Goal: Communication & Community: Share content

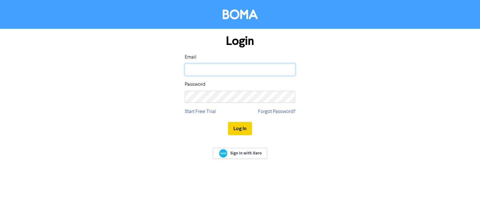
type input "[EMAIL_ADDRESS][DOMAIN_NAME]"
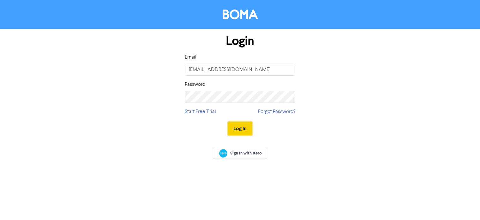
click at [233, 130] on button "Log In" at bounding box center [240, 128] width 24 height 13
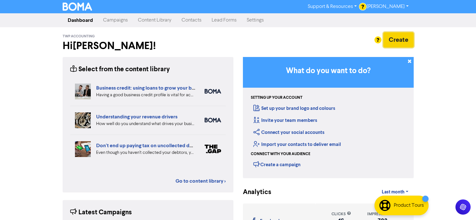
click at [391, 42] on button "Create" at bounding box center [398, 39] width 30 height 15
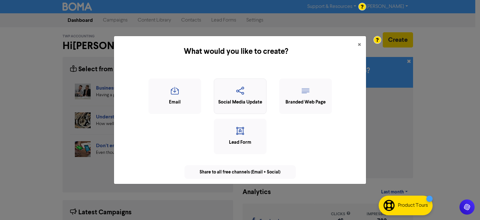
click at [221, 102] on div "Social Media Update" at bounding box center [240, 102] width 46 height 7
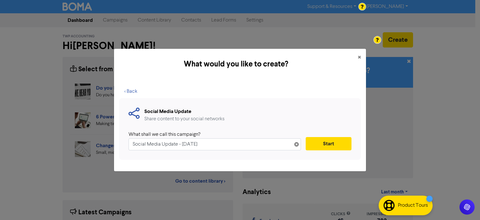
drag, startPoint x: 177, startPoint y: 145, endPoint x: 122, endPoint y: 145, distance: 55.6
click at [122, 145] on div "Social Media Update Share content to your social networks What shall we call th…" at bounding box center [240, 129] width 242 height 62
type input "Financial Sense Summer 2025 - [DATE]"
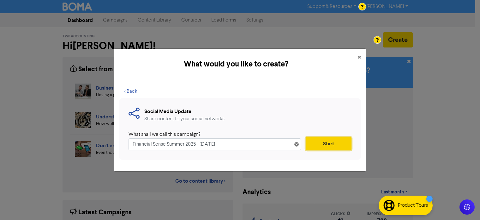
click at [318, 140] on button "Start" at bounding box center [329, 143] width 46 height 13
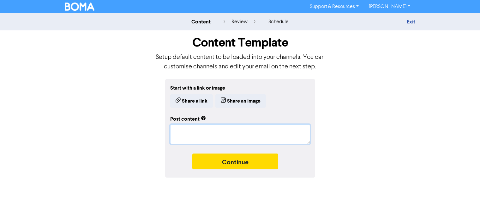
click at [176, 131] on textarea at bounding box center [240, 134] width 140 height 20
click at [181, 103] on button "Share a link" at bounding box center [191, 100] width 43 height 13
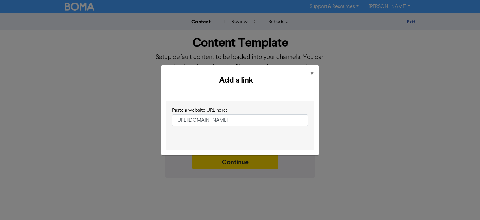
scroll to position [0, 71]
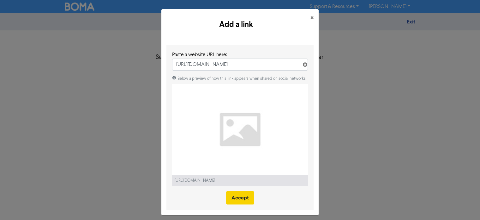
type input "[URL][DOMAIN_NAME]"
click at [234, 198] on button "Accept" at bounding box center [240, 197] width 28 height 13
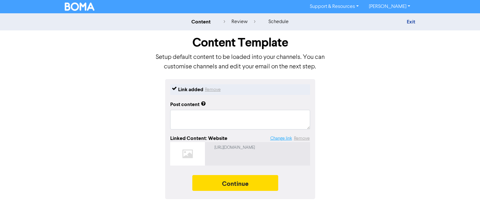
click at [283, 138] on button "Change link" at bounding box center [281, 138] width 22 height 7
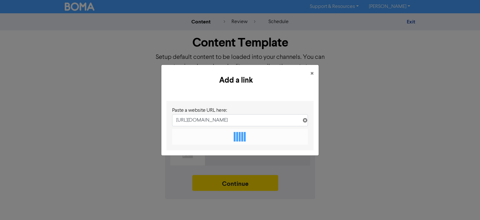
scroll to position [0, 71]
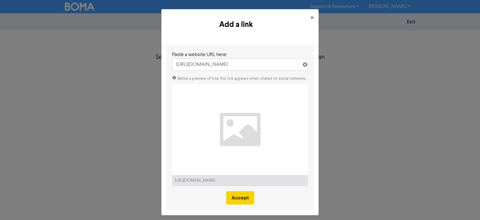
type input "[URL][DOMAIN_NAME]"
click at [238, 197] on button "Accept" at bounding box center [240, 197] width 28 height 13
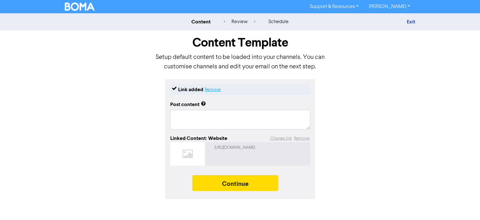
click at [213, 89] on button "Remove" at bounding box center [213, 90] width 16 height 8
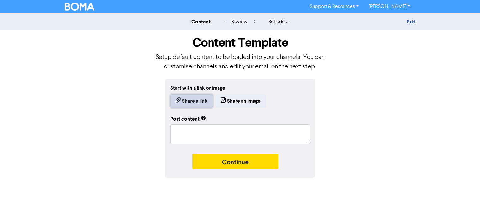
click at [181, 102] on button "Share a link" at bounding box center [191, 100] width 43 height 13
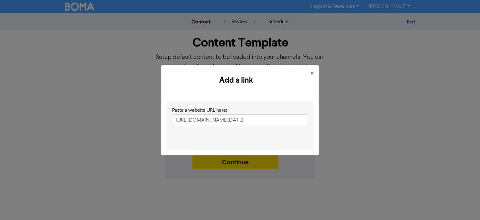
scroll to position [0, 47]
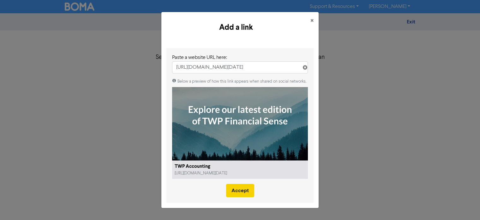
type input "[URL][DOMAIN_NAME][DATE]"
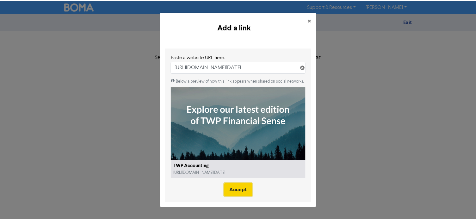
scroll to position [0, 0]
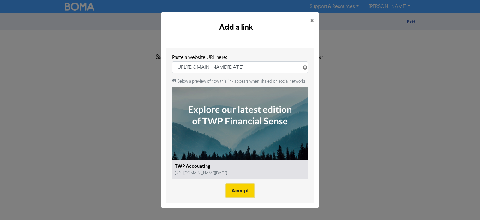
click at [234, 188] on button "Accept" at bounding box center [240, 190] width 28 height 13
type textarea "x"
type textarea "We hope you enjoy our in-house publication and find it useful. Please feel free…"
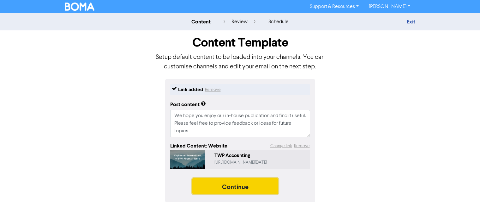
click at [252, 188] on button "Continue" at bounding box center [235, 186] width 86 height 16
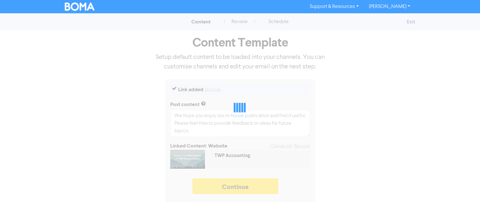
type textarea "x"
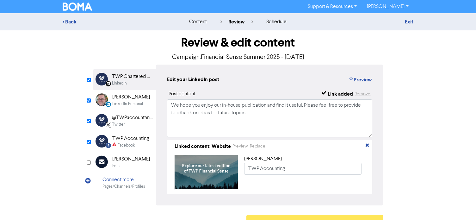
click at [125, 80] on div "TWP Chartered Accountants" at bounding box center [132, 77] width 40 height 8
drag, startPoint x: 173, startPoint y: 106, endPoint x: 260, endPoint y: 116, distance: 87.9
click at [260, 116] on textarea "We hope you enjoy our in-house publication and find it useful. Please feel free…" at bounding box center [269, 118] width 205 height 38
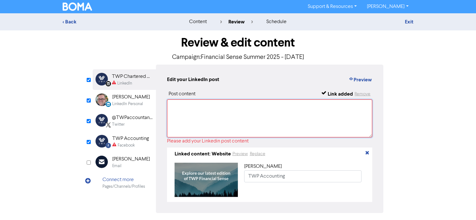
paste textarea "Our new issue of Financial Sense is here! Get the latest updates on our firm an…"
type textarea "Our new issue of Financial Sense is here! Get the latest updates on our firm an…"
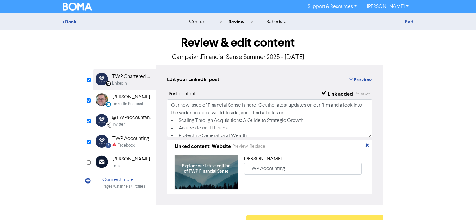
click at [117, 101] on div "LinkedIn Personal" at bounding box center [127, 104] width 31 height 6
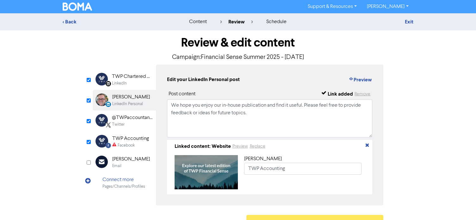
click at [124, 102] on div "LinkedIn Personal" at bounding box center [127, 104] width 31 height 6
click at [88, 100] on input "checkbox" at bounding box center [89, 100] width 4 height 4
checkbox input "false"
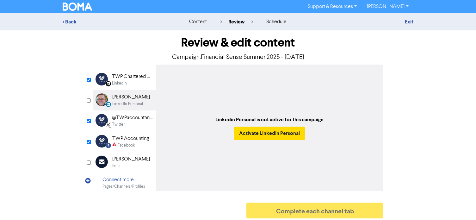
click at [130, 120] on div "@TWPaccountants" at bounding box center [132, 118] width 40 height 8
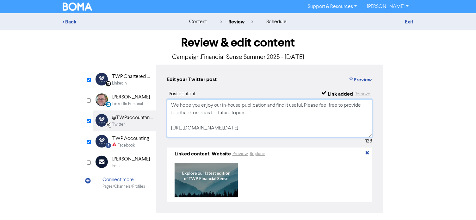
drag, startPoint x: 171, startPoint y: 104, endPoint x: 271, endPoint y: 112, distance: 100.8
click at [271, 112] on textarea "We hope you enjoy our in-house publication and find it useful. Please feel free…" at bounding box center [269, 118] width 205 height 38
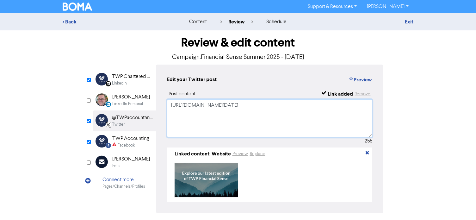
paste textarea "Our new issue of Financial Sense is here! Get the latest updates on our firm an…"
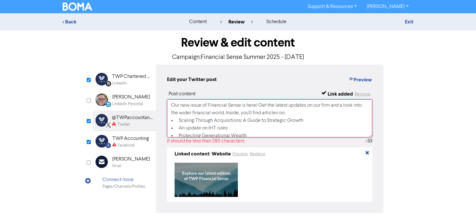
click at [303, 113] on textarea "Our new issue of Financial Sense is here! Get the latest updates on our firm an…" at bounding box center [269, 118] width 205 height 38
click at [179, 123] on textarea "Our new issue of Financial Sense is here! Get the latest updates on our firm an…" at bounding box center [269, 118] width 205 height 38
click at [298, 121] on textarea "Our new issue of Financial Sense is here! Get the latest updates on our firm an…" at bounding box center [269, 118] width 205 height 38
click at [351, 120] on textarea "Our new issue of Financial Sense is here! Get the latest updates on our firm an…" at bounding box center [269, 118] width 205 height 38
click at [280, 131] on textarea "Our new issue of Financial Sense is here! Get the latest updates on our firm an…" at bounding box center [269, 118] width 205 height 38
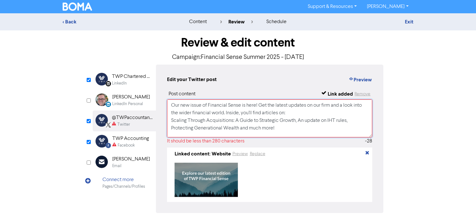
click at [298, 128] on textarea "Our new issue of Financial Sense is here! Get the latest updates on our firm an…" at bounding box center [269, 118] width 205 height 38
click at [257, 126] on textarea "Our new issue of Financial Sense is here! Get the latest updates on our firm an…" at bounding box center [269, 118] width 205 height 38
drag, startPoint x: 170, startPoint y: 106, endPoint x: 287, endPoint y: 131, distance: 119.2
click at [287, 131] on textarea "Our new issue of Financial Sense is here! Get the latest updates on our firm an…" at bounding box center [269, 118] width 205 height 38
type textarea "Our new issue of Financial Sense is here! Get the latest updates on our firm an…"
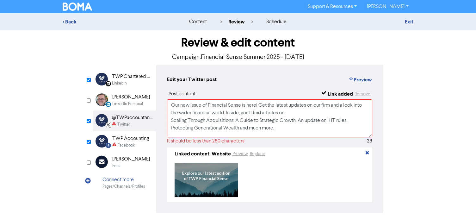
click at [126, 145] on div "Facebook" at bounding box center [126, 145] width 17 height 6
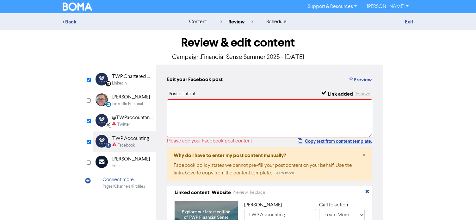
click at [126, 79] on div "TWP Chartered Accountants" at bounding box center [132, 77] width 40 height 8
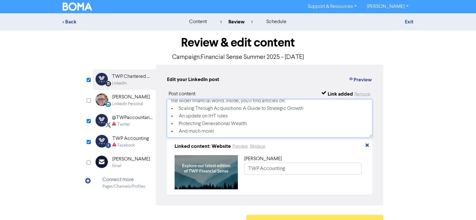
scroll to position [20, 0]
drag, startPoint x: 171, startPoint y: 105, endPoint x: 246, endPoint y: 140, distance: 82.7
click at [246, 140] on div "Post content Link added Remove Our new issue of Financial Sense is here! Get th…" at bounding box center [269, 142] width 205 height 104
click at [118, 145] on div "Facebook" at bounding box center [126, 145] width 17 height 6
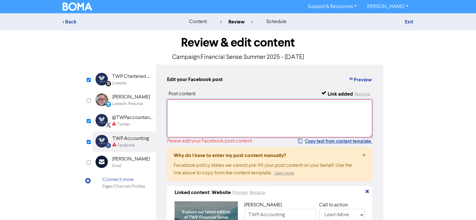
click at [177, 106] on textarea at bounding box center [269, 118] width 205 height 38
paste textarea "Our new issue of Financial Sense is here! Get the latest updates on our firm an…"
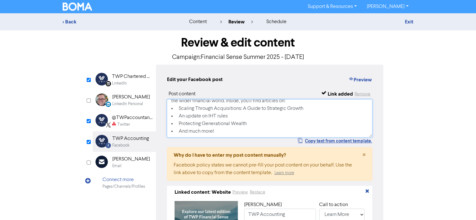
scroll to position [0, 0]
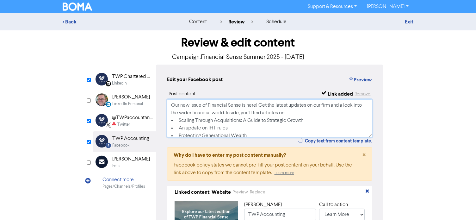
type textarea "Our new issue of Financial Sense is here! Get the latest updates on our firm an…"
click at [131, 124] on div "Twitter" at bounding box center [132, 124] width 40 height 6
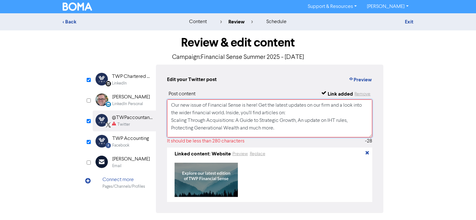
drag, startPoint x: 235, startPoint y: 114, endPoint x: 284, endPoint y: 129, distance: 51.3
click at [284, 129] on textarea "Our new issue of Financial Sense is here! Get the latest updates on our firm an…" at bounding box center [269, 118] width 205 height 38
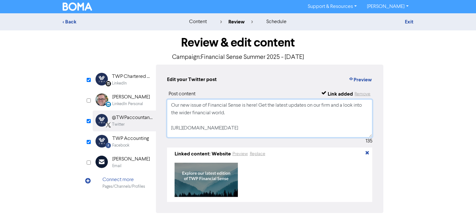
type textarea "Our new issue of Financial Sense is here! Get the latest updates on our firm an…"
click at [125, 84] on div "LinkedIn" at bounding box center [119, 83] width 15 height 6
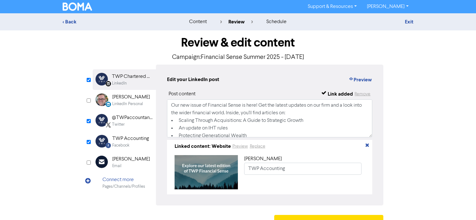
click at [129, 82] on div "LinkedIn" at bounding box center [132, 83] width 40 height 6
click at [121, 77] on div "TWP Chartered Accountants" at bounding box center [132, 77] width 40 height 8
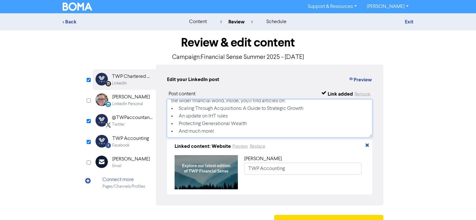
scroll to position [20, 0]
click at [125, 144] on div "Facebook" at bounding box center [120, 145] width 17 height 6
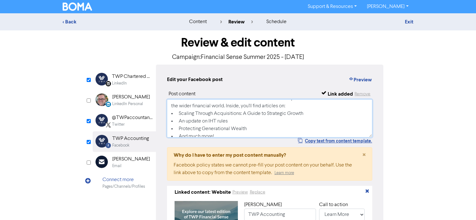
scroll to position [0, 0]
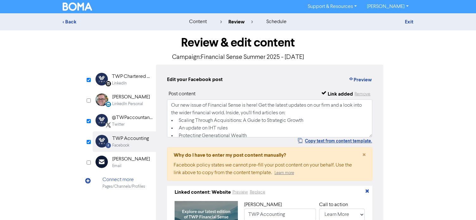
click at [121, 123] on div "Twitter" at bounding box center [118, 124] width 13 height 6
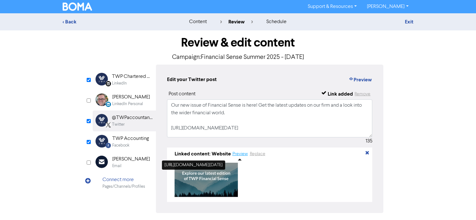
click at [236, 155] on button "Preview" at bounding box center [240, 153] width 16 height 7
click at [126, 81] on div "LinkedIn" at bounding box center [119, 83] width 15 height 6
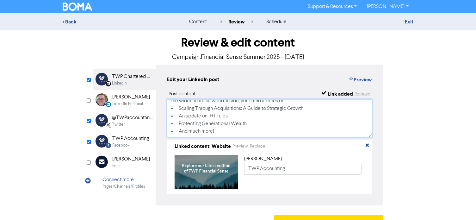
scroll to position [20, 0]
click at [123, 78] on div "TWP Chartered Accountants" at bounding box center [132, 77] width 40 height 8
drag, startPoint x: 180, startPoint y: 117, endPoint x: 248, endPoint y: 117, distance: 68.3
click at [248, 117] on textarea "Our new issue of Financial Sense is here! Get the latest updates on our firm an…" at bounding box center [269, 118] width 205 height 38
click at [214, 116] on textarea "Our new issue of Financial Sense is here! Get the latest updates on our firm an…" at bounding box center [269, 118] width 205 height 38
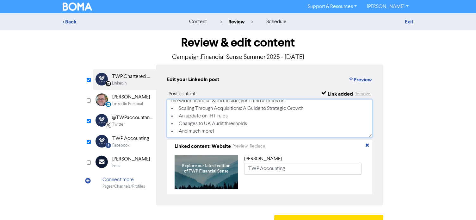
click at [227, 117] on textarea "Our new issue of Financial Sense is here! Get the latest updates on our firm an…" at bounding box center [269, 118] width 205 height 38
drag, startPoint x: 179, startPoint y: 115, endPoint x: 252, endPoint y: 115, distance: 72.4
click at [252, 115] on textarea "Our new issue of Financial Sense is here! Get the latest updates on our firm an…" at bounding box center [269, 118] width 205 height 38
type textarea "Our new issue of Financial Sense is here! Get the latest updates on our firm an…"
click at [116, 123] on div "Twitter" at bounding box center [118, 124] width 13 height 6
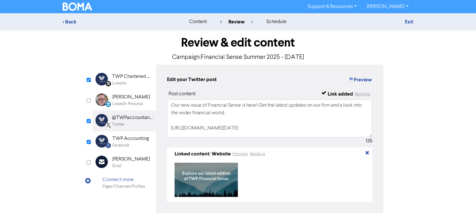
click at [129, 139] on div "TWP Accounting" at bounding box center [130, 139] width 37 height 8
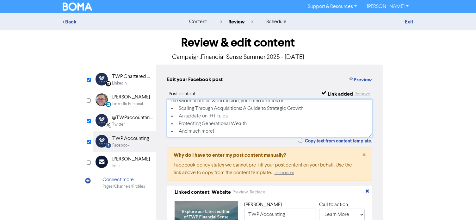
drag, startPoint x: 180, startPoint y: 117, endPoint x: 247, endPoint y: 116, distance: 67.6
click at [247, 116] on textarea "Our new issue of Financial Sense is here! Get the latest updates on our firm an…" at bounding box center [269, 118] width 205 height 38
paste textarea "Changes to UK Audit Thresholds"
type textarea "Our new issue of Financial Sense is here! Get the latest updates on our firm an…"
click at [124, 82] on div "LinkedIn" at bounding box center [119, 83] width 15 height 6
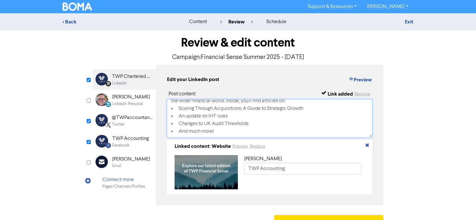
scroll to position [0, 0]
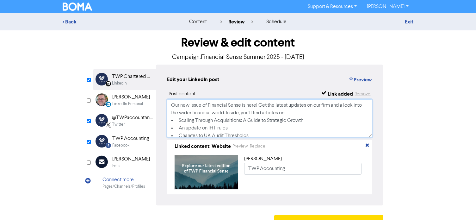
click at [230, 129] on textarea "Our new issue of Financial Sense is here! Get the latest updates on our firm an…" at bounding box center [269, 118] width 205 height 38
click at [220, 129] on textarea "Our new issue of Financial Sense is here! Get the latest updates on our firm an…" at bounding box center [269, 118] width 205 height 38
type textarea "Our new issue of Financial Sense is here! Get the latest updates on our firm an…"
click at [220, 129] on textarea "Our new issue of Financial Sense is here! Get the latest updates on our firm an…" at bounding box center [269, 118] width 205 height 38
click at [127, 82] on div "LinkedIn" at bounding box center [132, 83] width 40 height 6
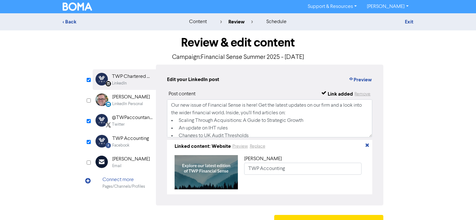
click at [128, 124] on div "Twitter" at bounding box center [132, 124] width 40 height 6
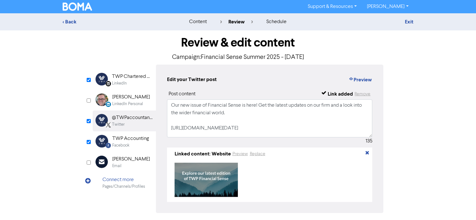
click at [127, 141] on div "TWP Accounting" at bounding box center [130, 139] width 37 height 8
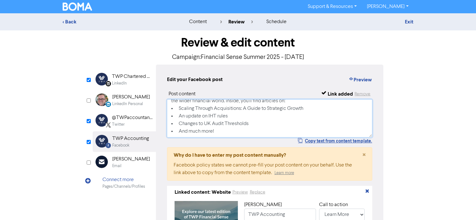
click at [220, 110] on textarea "Our new issue of Financial Sense is here! Get the latest updates on our firm an…" at bounding box center [269, 118] width 205 height 38
type textarea "Our new issue of Financial Sense is here! Get the latest updates on our firm an…"
click at [243, 113] on textarea "Our new issue of Financial Sense is here! Get the latest updates on our firm an…" at bounding box center [269, 118] width 205 height 38
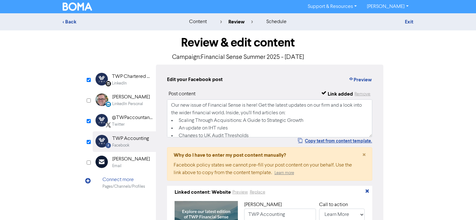
click at [125, 83] on div "LinkedIn" at bounding box center [119, 83] width 15 height 6
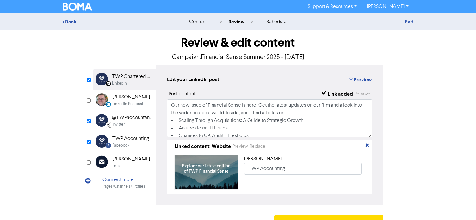
click at [133, 78] on div "TWP Chartered Accountants" at bounding box center [132, 77] width 40 height 8
click at [135, 123] on div "Twitter" at bounding box center [132, 124] width 40 height 6
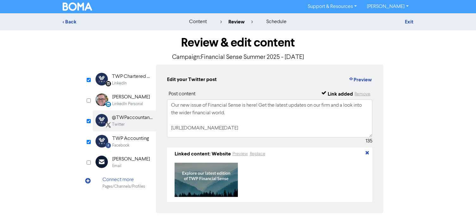
click at [132, 143] on div "Facebook" at bounding box center [130, 145] width 37 height 6
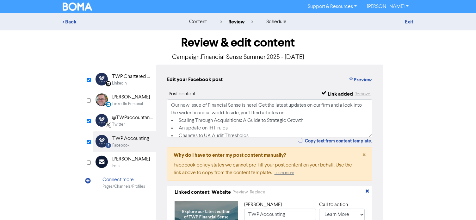
click at [129, 82] on div "LinkedIn" at bounding box center [132, 83] width 40 height 6
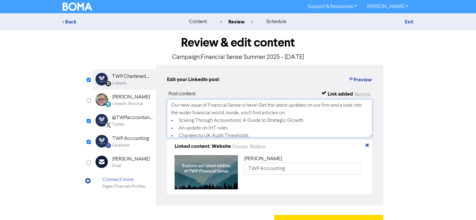
scroll to position [13, 0]
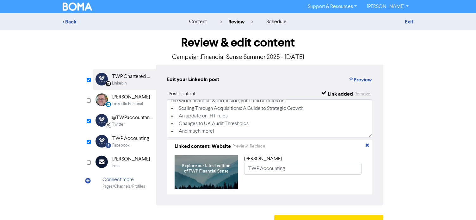
click at [139, 123] on div "Twitter" at bounding box center [132, 124] width 40 height 6
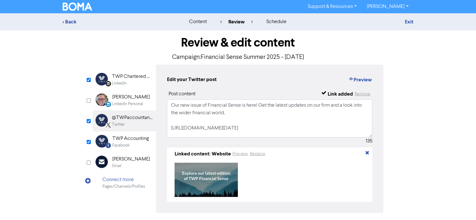
click at [137, 136] on div "TWP Accounting" at bounding box center [130, 139] width 37 height 8
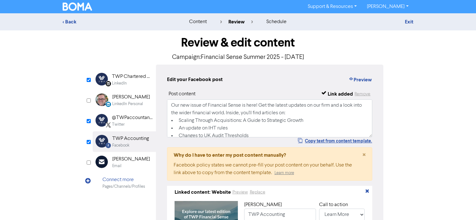
click at [131, 82] on div "LinkedIn" at bounding box center [132, 83] width 40 height 6
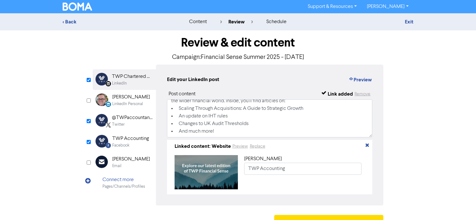
click at [134, 129] on div "@TWPaccountants Twitter" at bounding box center [124, 120] width 63 height 21
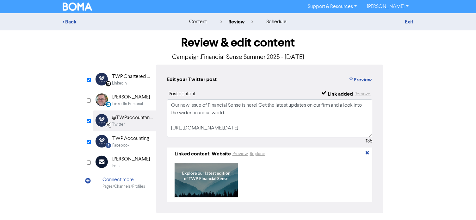
click at [132, 139] on div "TWP Accounting" at bounding box center [130, 139] width 37 height 8
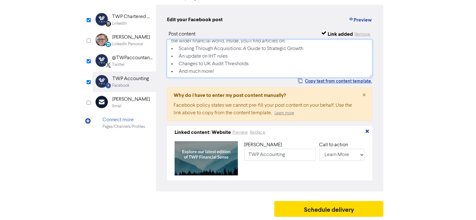
scroll to position [0, 0]
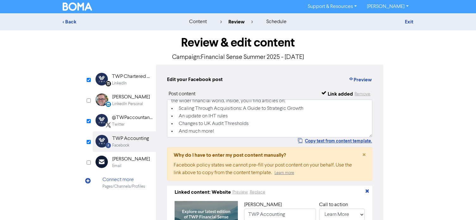
click at [124, 79] on div "TWP Chartered Accountants" at bounding box center [132, 77] width 40 height 8
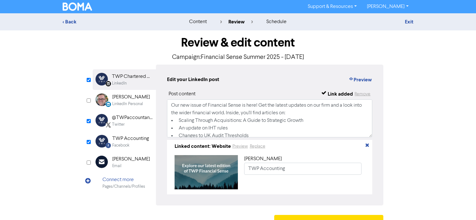
click at [118, 123] on div "Twitter" at bounding box center [118, 124] width 13 height 6
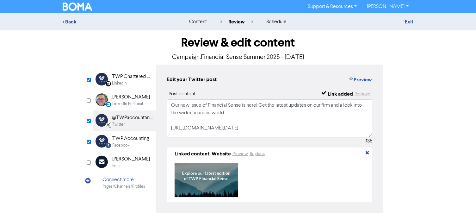
click at [123, 143] on div "Facebook" at bounding box center [120, 145] width 17 height 6
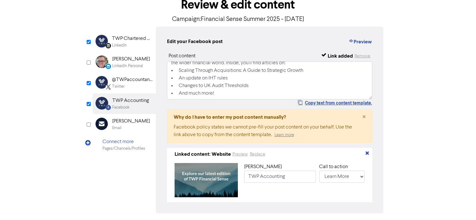
scroll to position [62, 0]
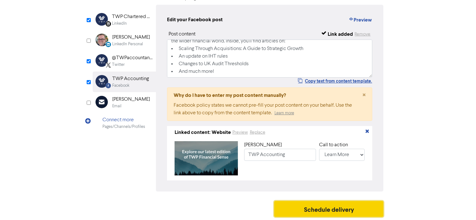
click at [304, 212] on button "Schedule delivery" at bounding box center [328, 209] width 109 height 16
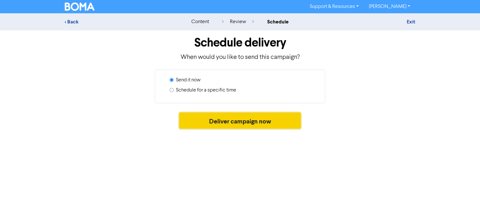
click at [216, 124] on button "Deliver campaign now" at bounding box center [241, 121] width 122 height 16
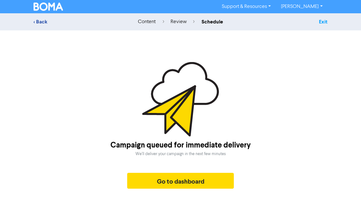
click at [323, 21] on link "Exit" at bounding box center [323, 22] width 9 height 6
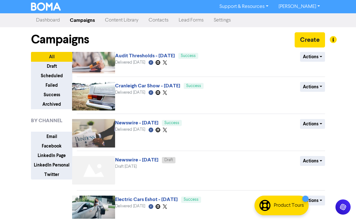
click at [314, 11] on div at bounding box center [178, 110] width 356 height 220
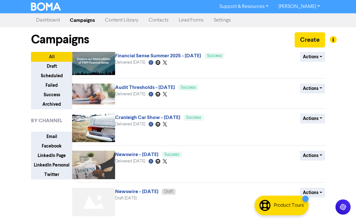
click at [308, 6] on link "[PERSON_NAME]" at bounding box center [299, 7] width 52 height 10
click at [300, 18] on button "Log Out" at bounding box center [299, 19] width 50 height 8
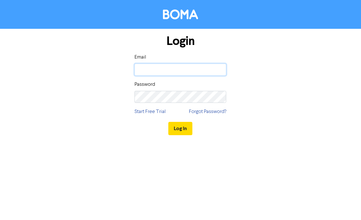
type input "[EMAIL_ADDRESS][DOMAIN_NAME]"
